Goal: Task Accomplishment & Management: Use online tool/utility

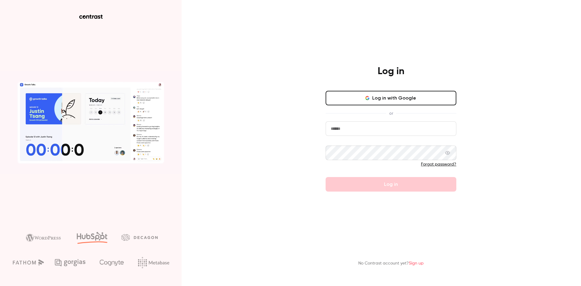
click at [366, 101] on button "Log in with Google" at bounding box center [390, 98] width 131 height 15
